Goal: Information Seeking & Learning: Learn about a topic

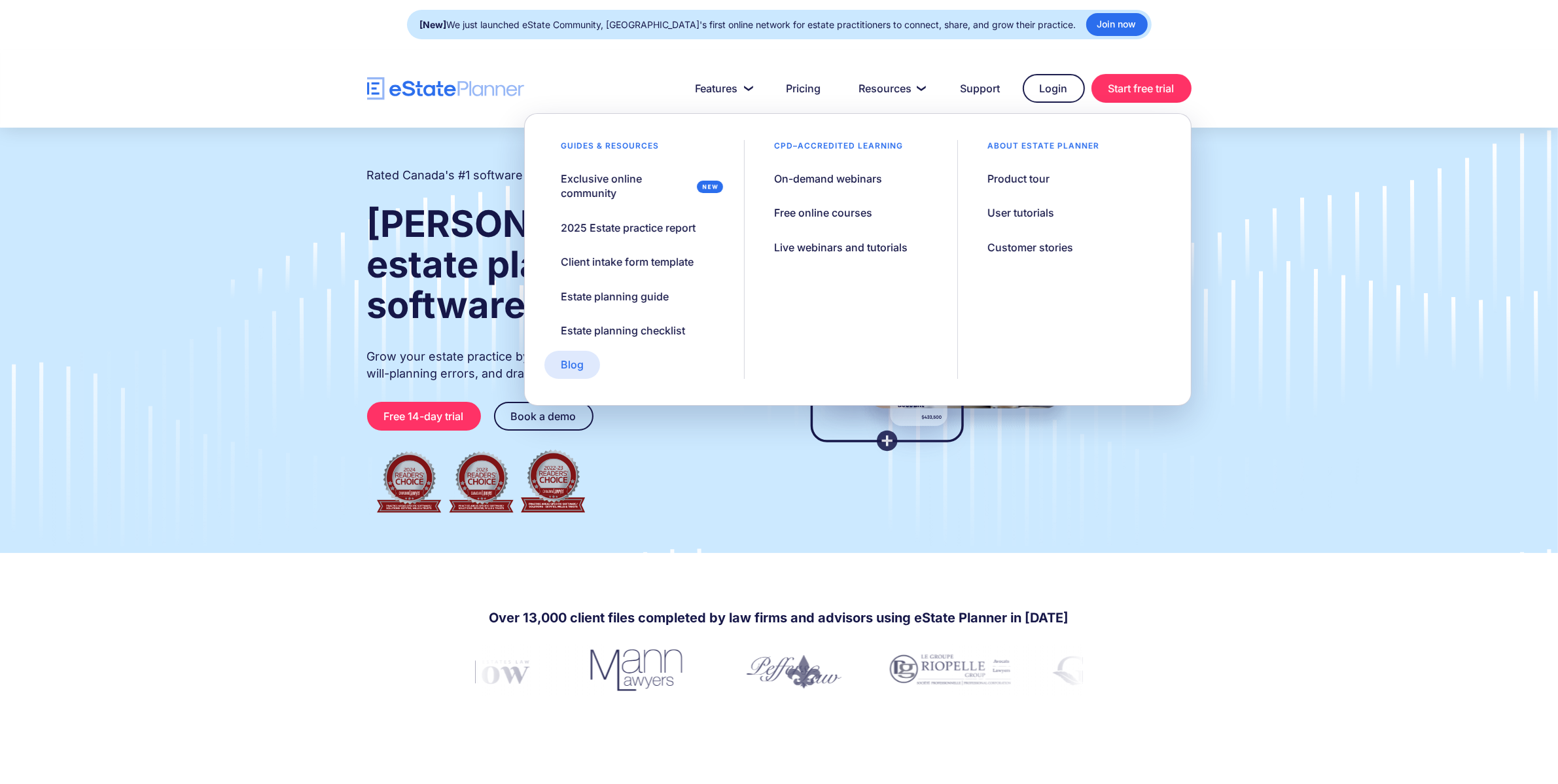
click at [579, 370] on div "Blog" at bounding box center [573, 365] width 23 height 15
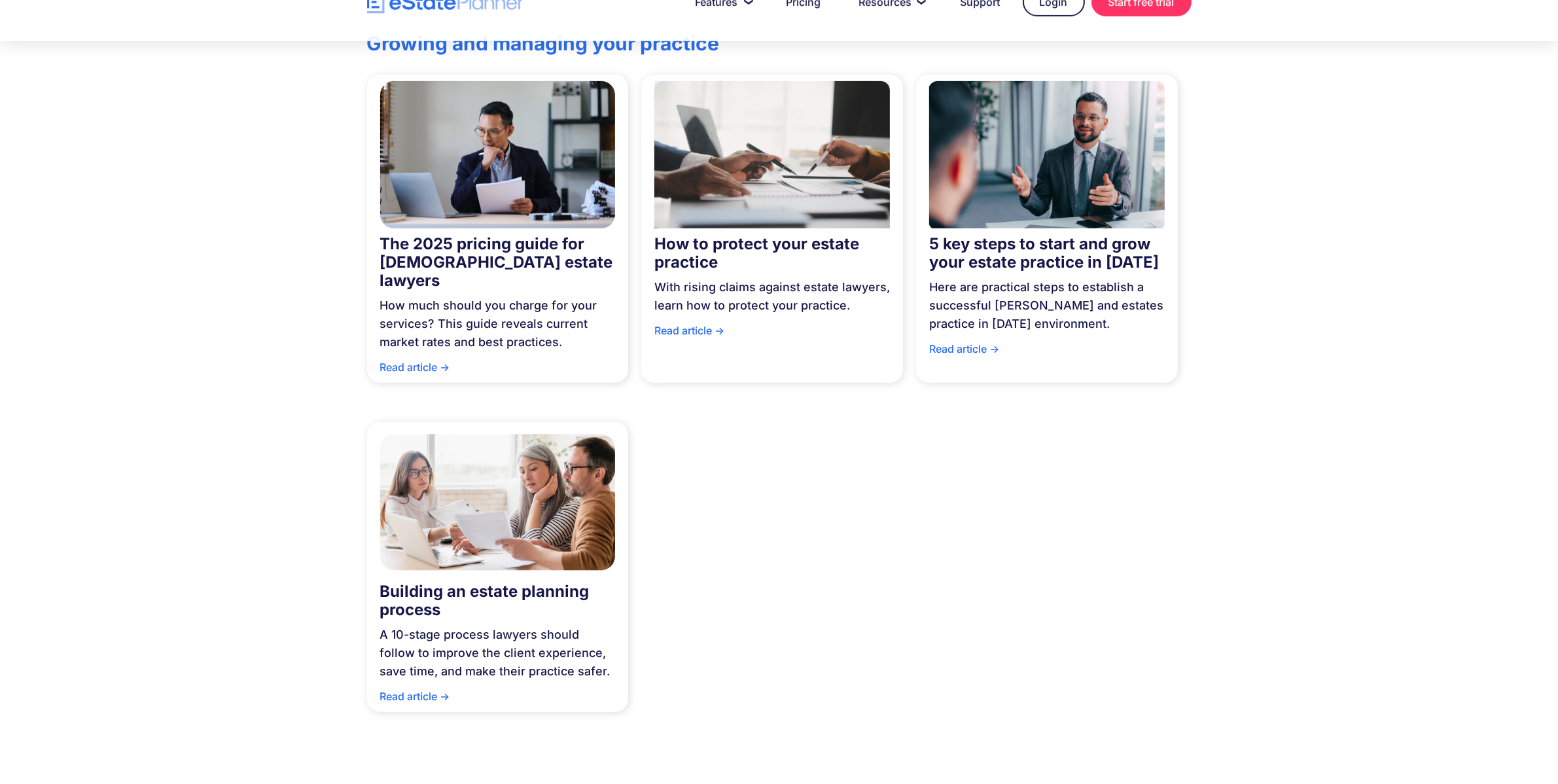
scroll to position [743, 0]
click at [421, 687] on div "Read article ->" at bounding box center [498, 699] width 235 height 25
